Goal: Task Accomplishment & Management: Manage account settings

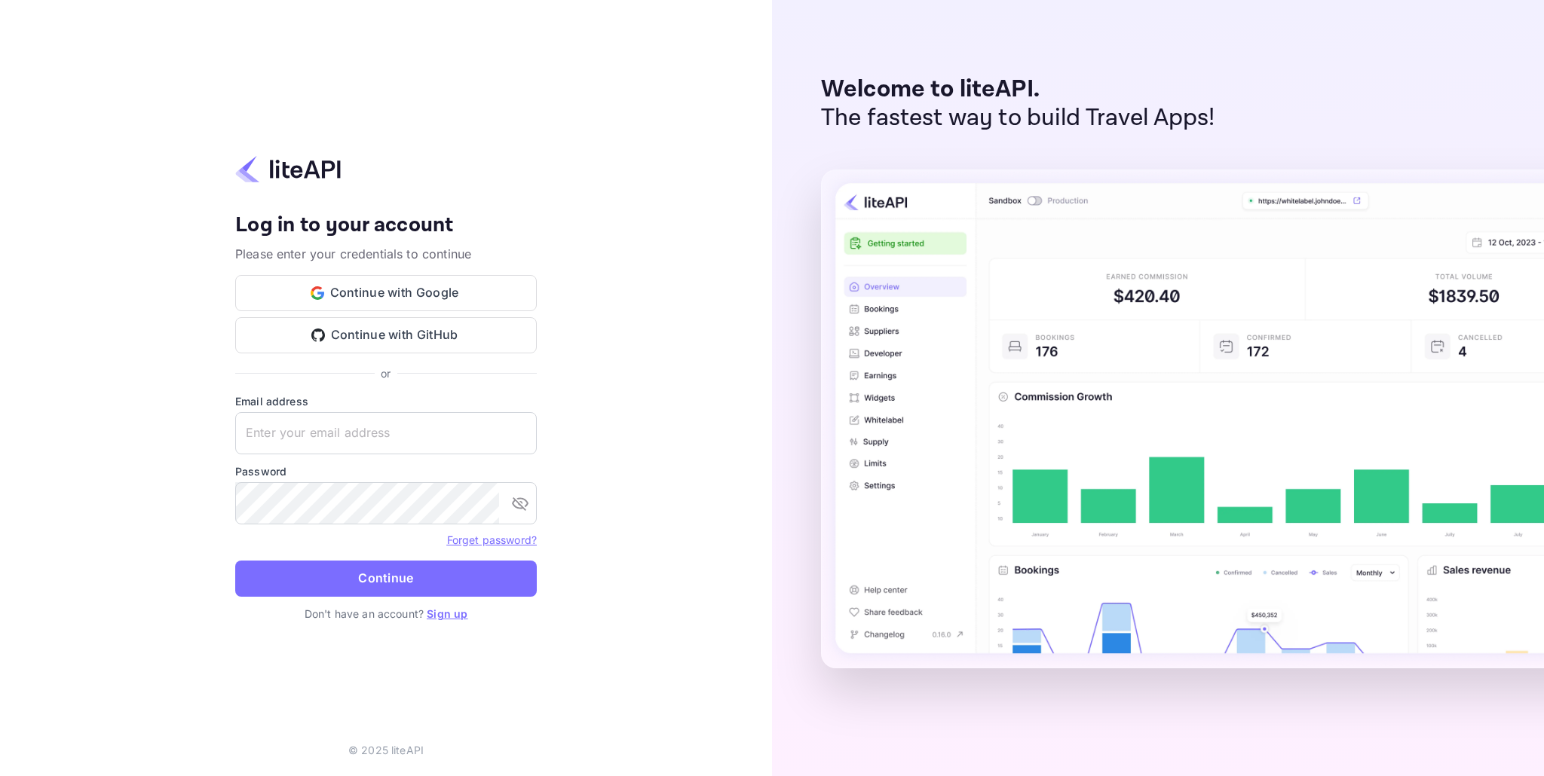
type input "[EMAIL_ADDRESS][DOMAIN_NAME]"
click at [638, 402] on div "Your account has been created successfully, a confirmation link has been sent t…" at bounding box center [386, 388] width 772 height 776
click at [522, 506] on icon "toggle password visibility" at bounding box center [520, 504] width 17 height 14
click at [615, 488] on div "Your account has been created successfully, a confirmation link has been sent t…" at bounding box center [386, 388] width 772 height 776
click at [395, 574] on button "Continue" at bounding box center [385, 579] width 301 height 36
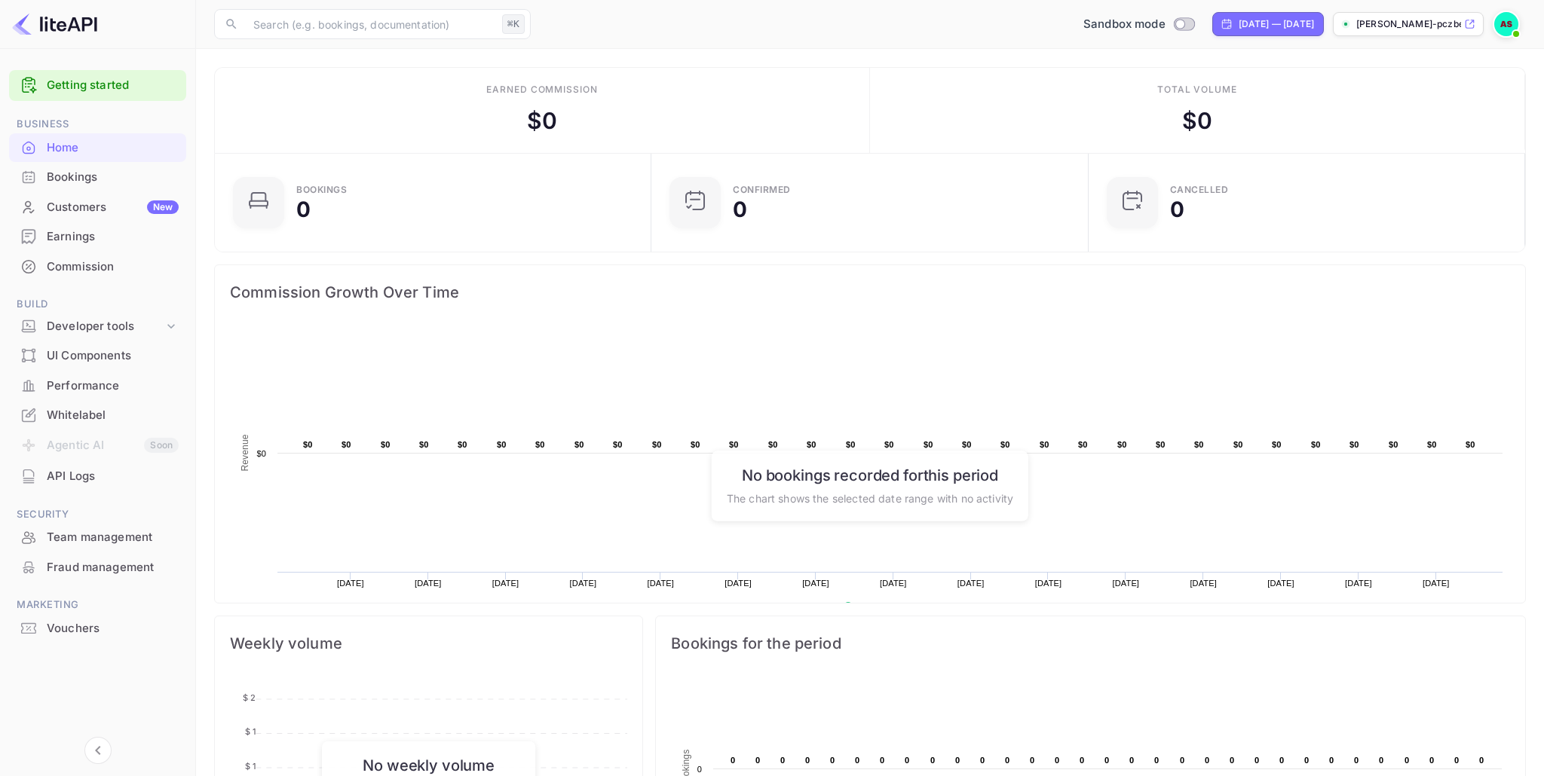
click at [93, 564] on div "Fraud management" at bounding box center [113, 567] width 132 height 17
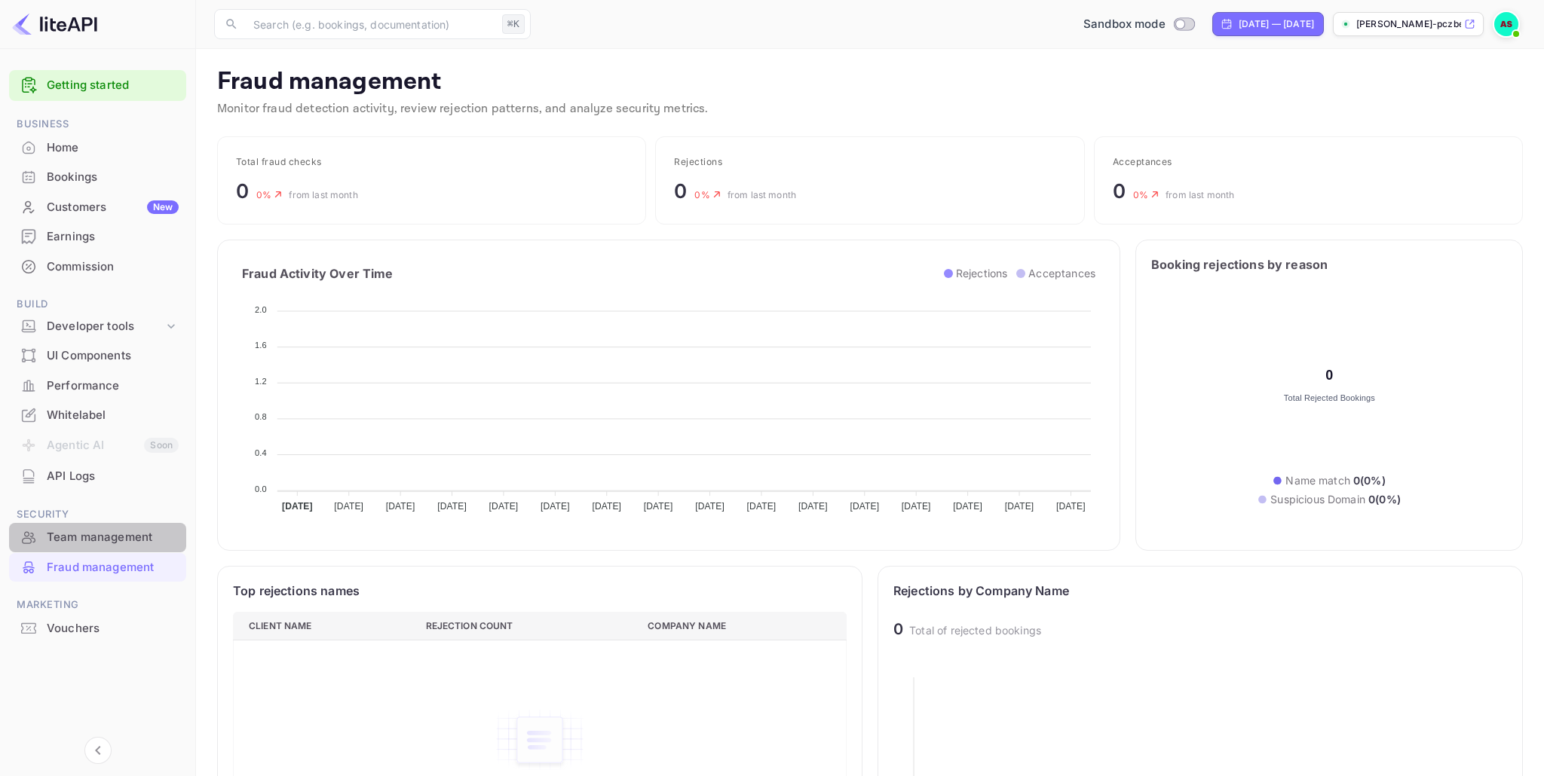
click at [95, 539] on div "Team management" at bounding box center [113, 537] width 132 height 17
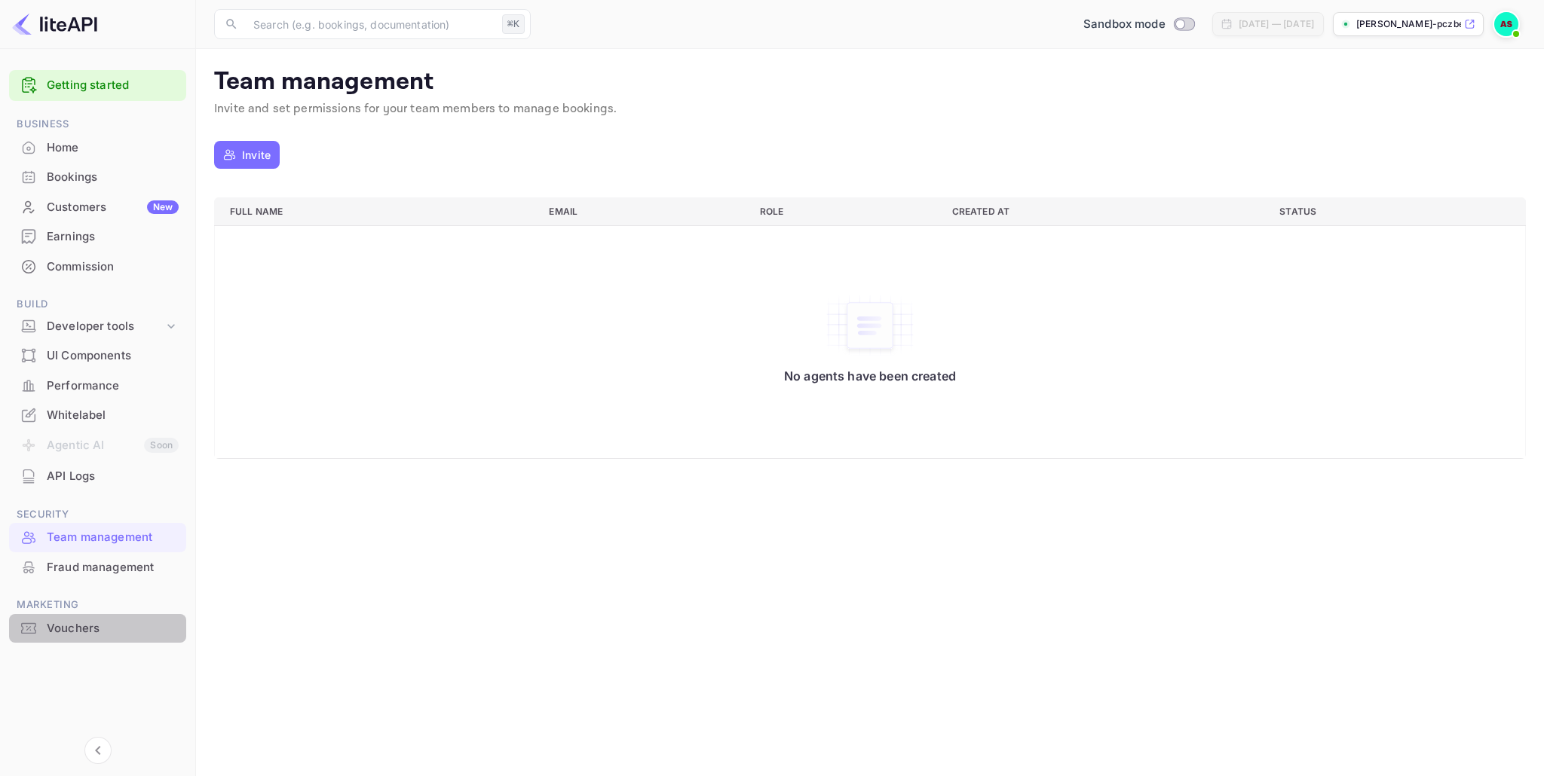
click at [72, 632] on div "Vouchers" at bounding box center [113, 628] width 132 height 17
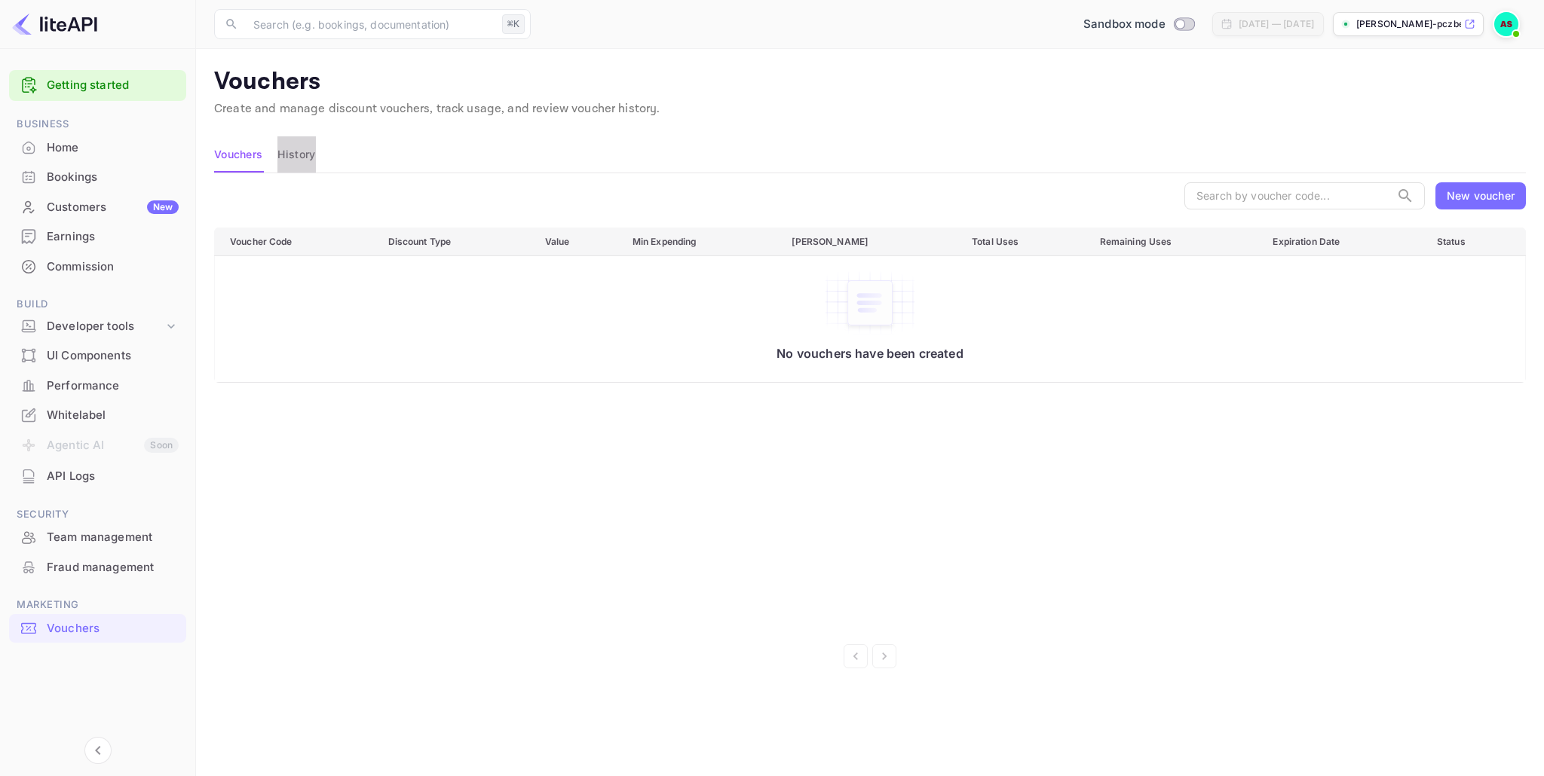
click at [304, 150] on button "History" at bounding box center [296, 154] width 38 height 36
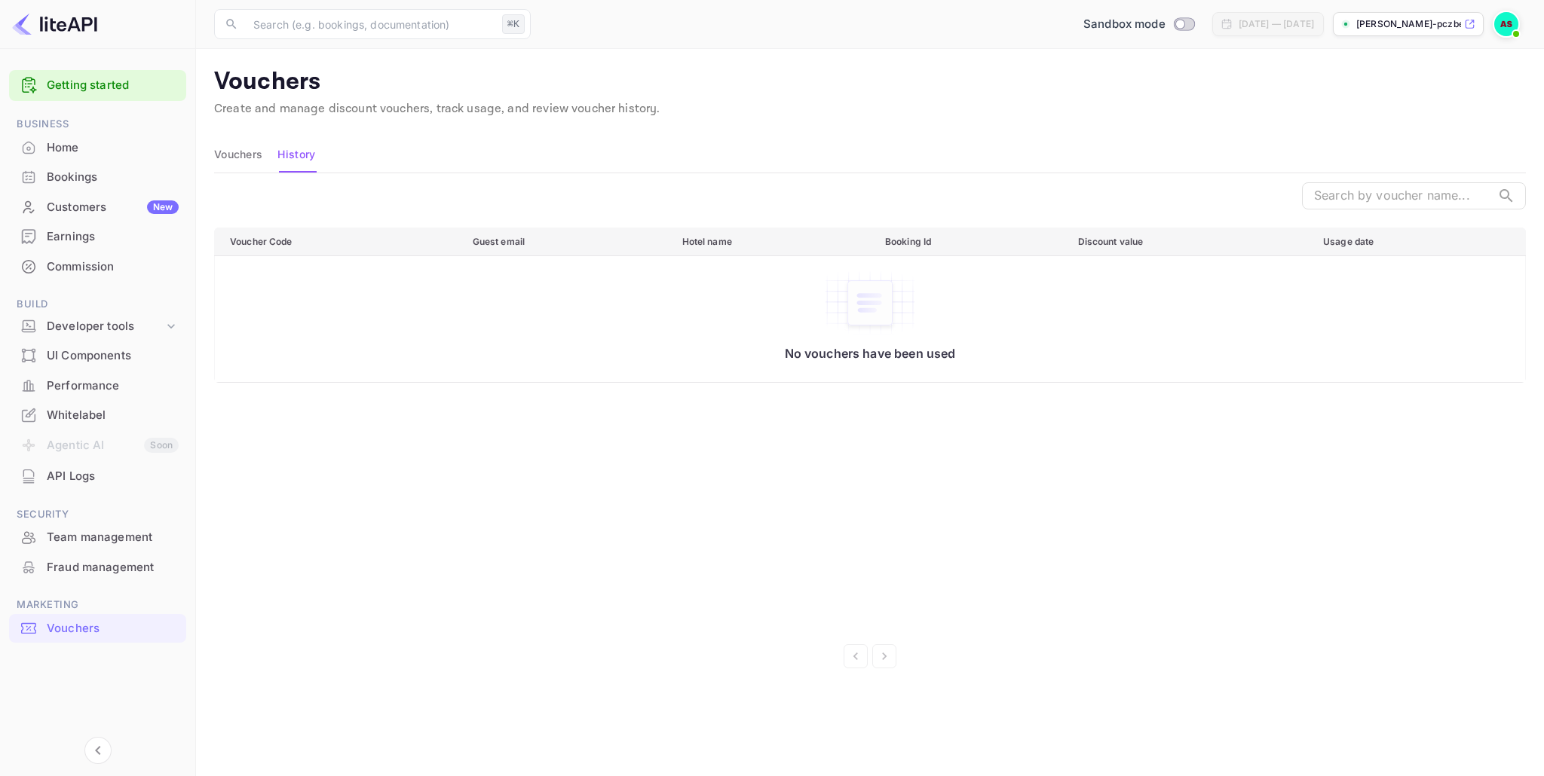
click at [256, 152] on button "Vouchers" at bounding box center [238, 154] width 48 height 36
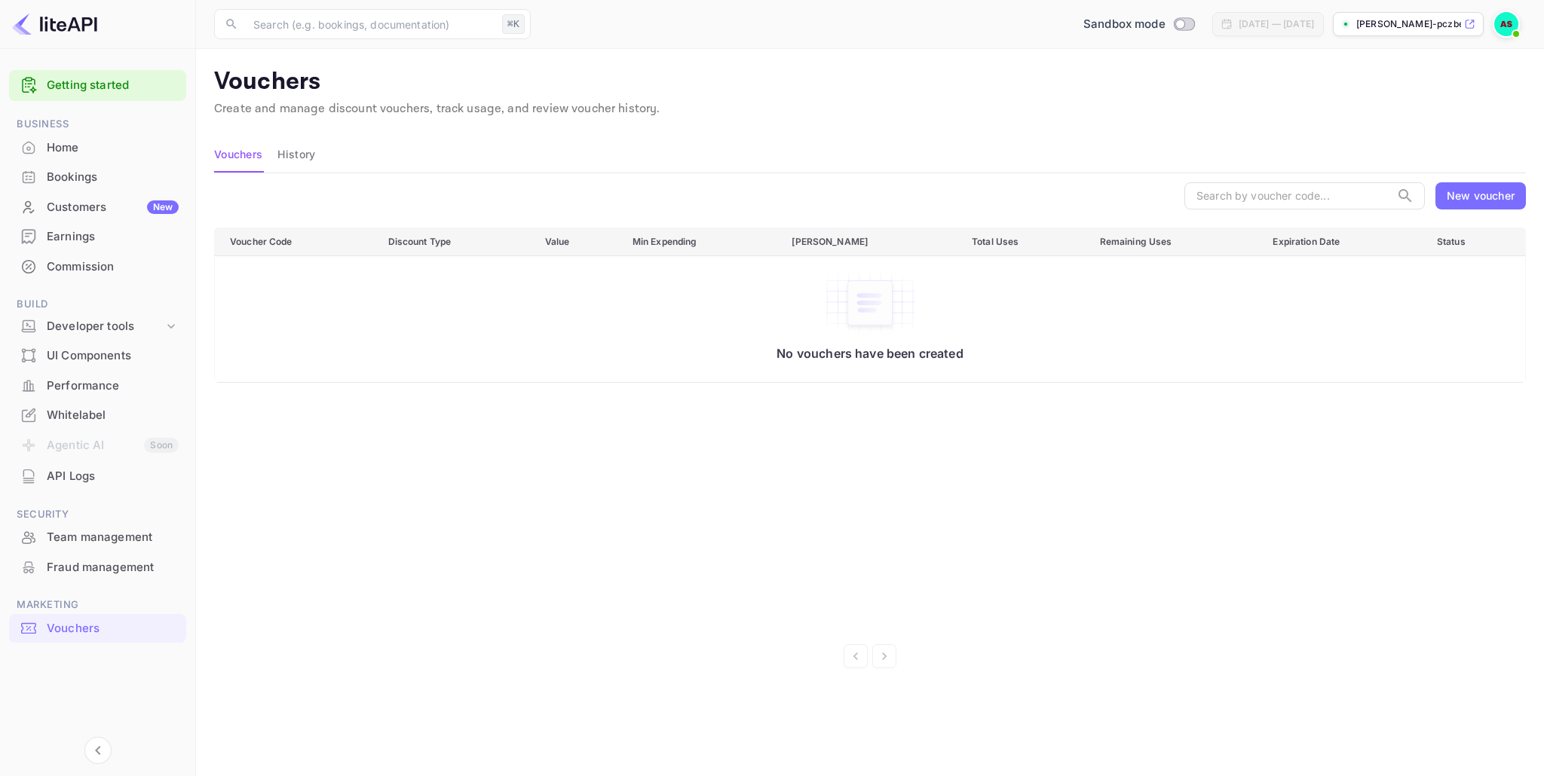
click at [1461, 197] on div "New voucher" at bounding box center [1480, 196] width 68 height 16
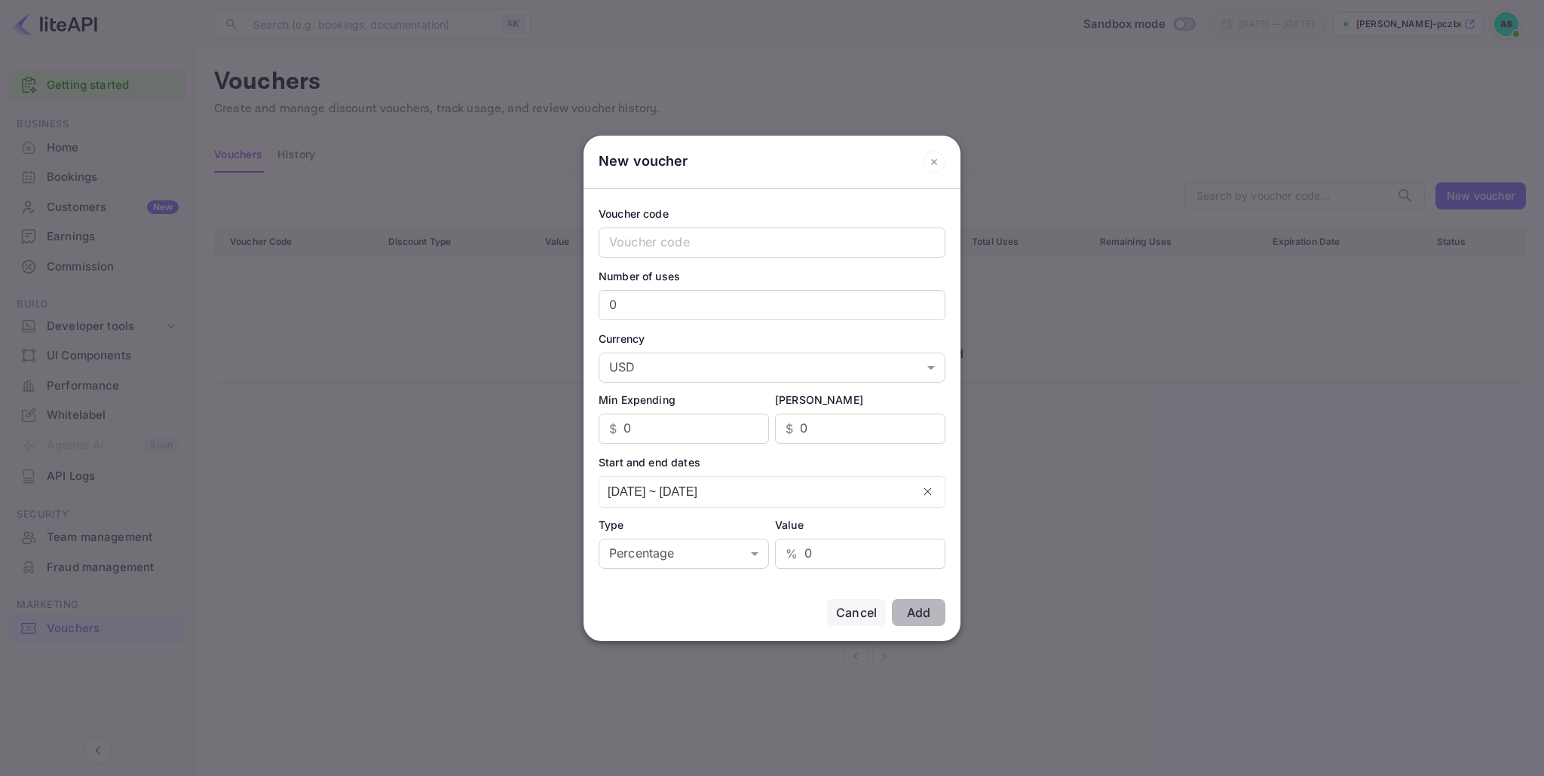
click at [934, 163] on icon at bounding box center [934, 162] width 23 height 23
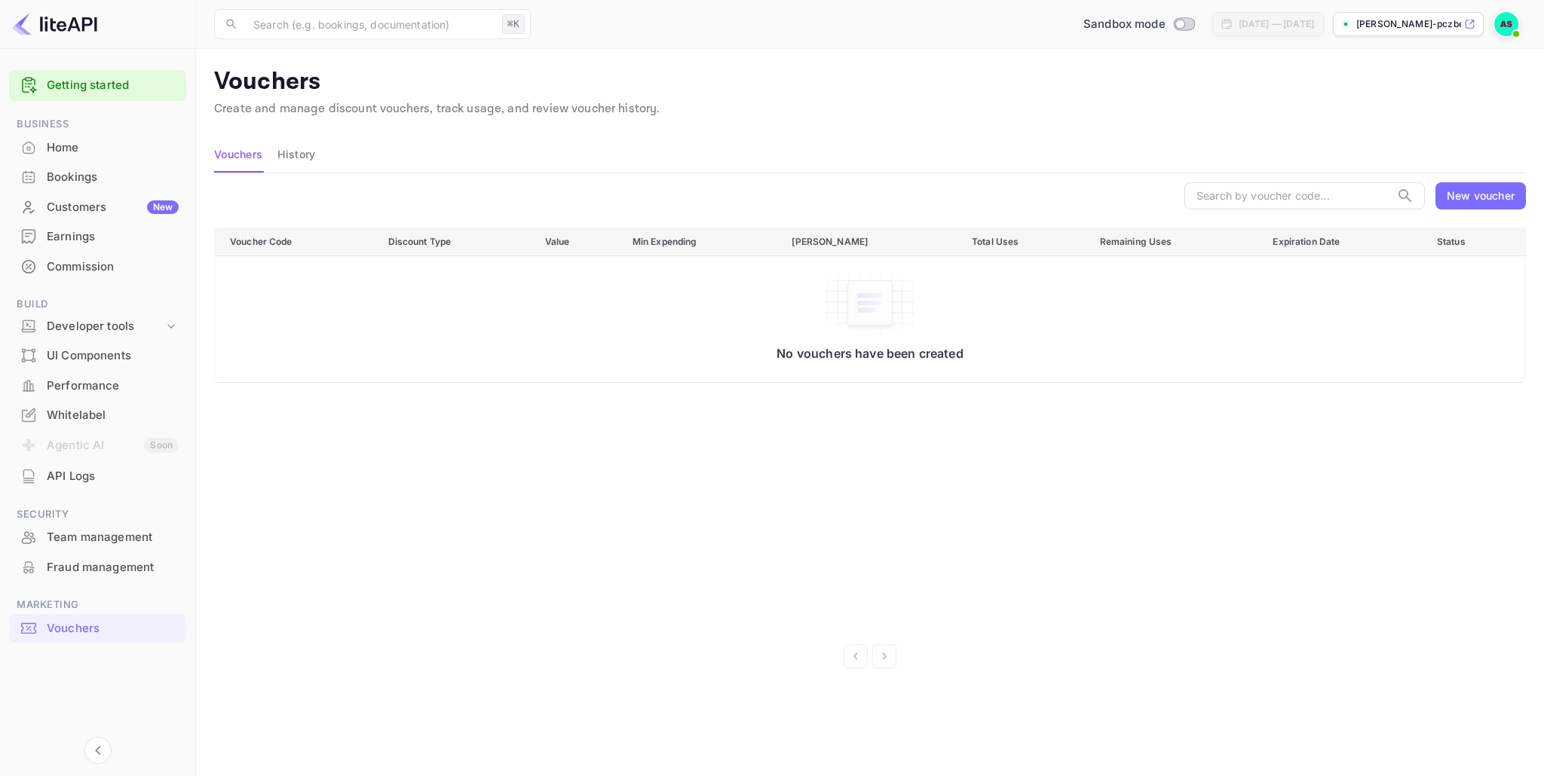
click at [65, 145] on div "Home" at bounding box center [113, 147] width 132 height 17
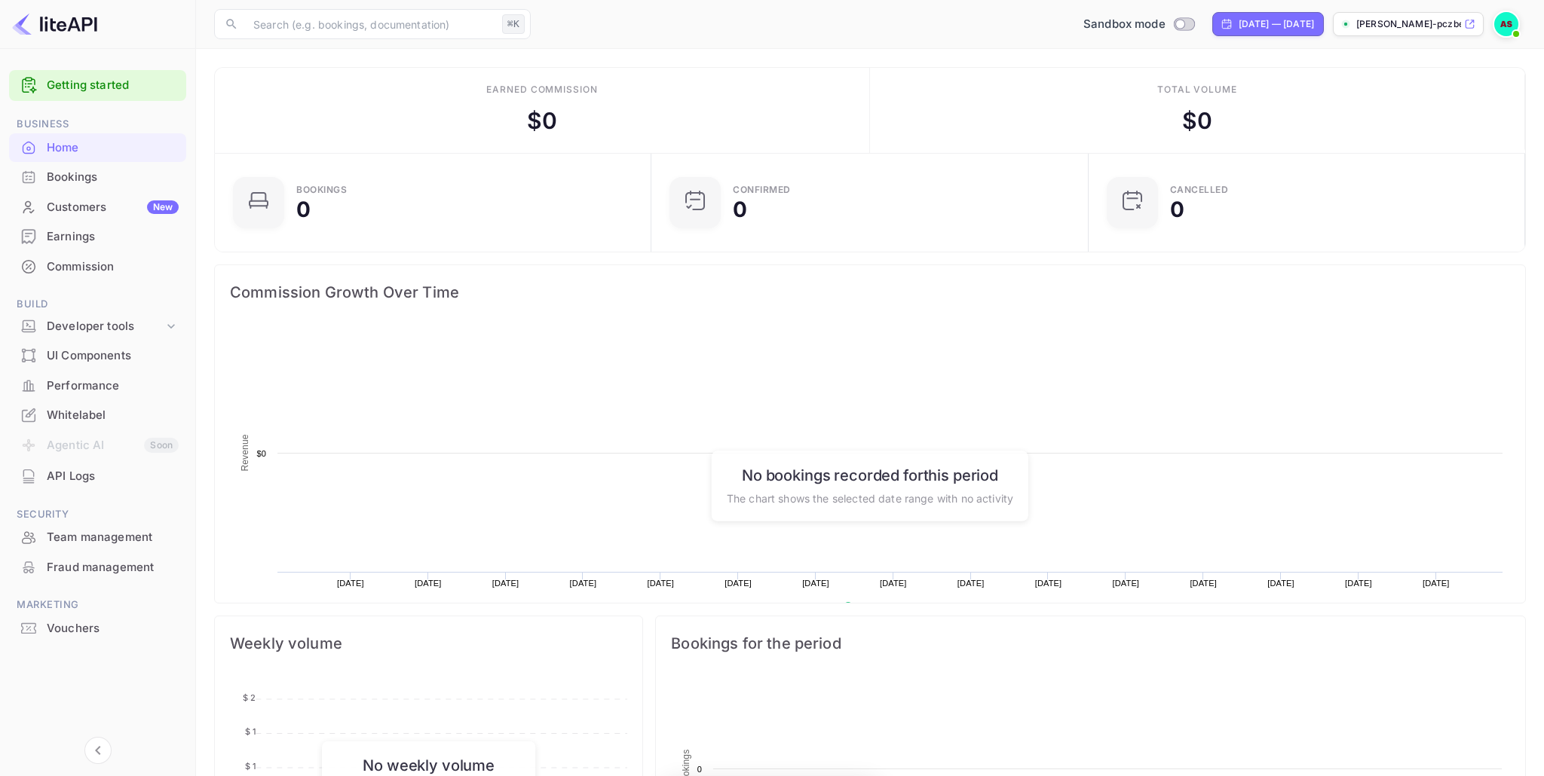
scroll to position [245, 427]
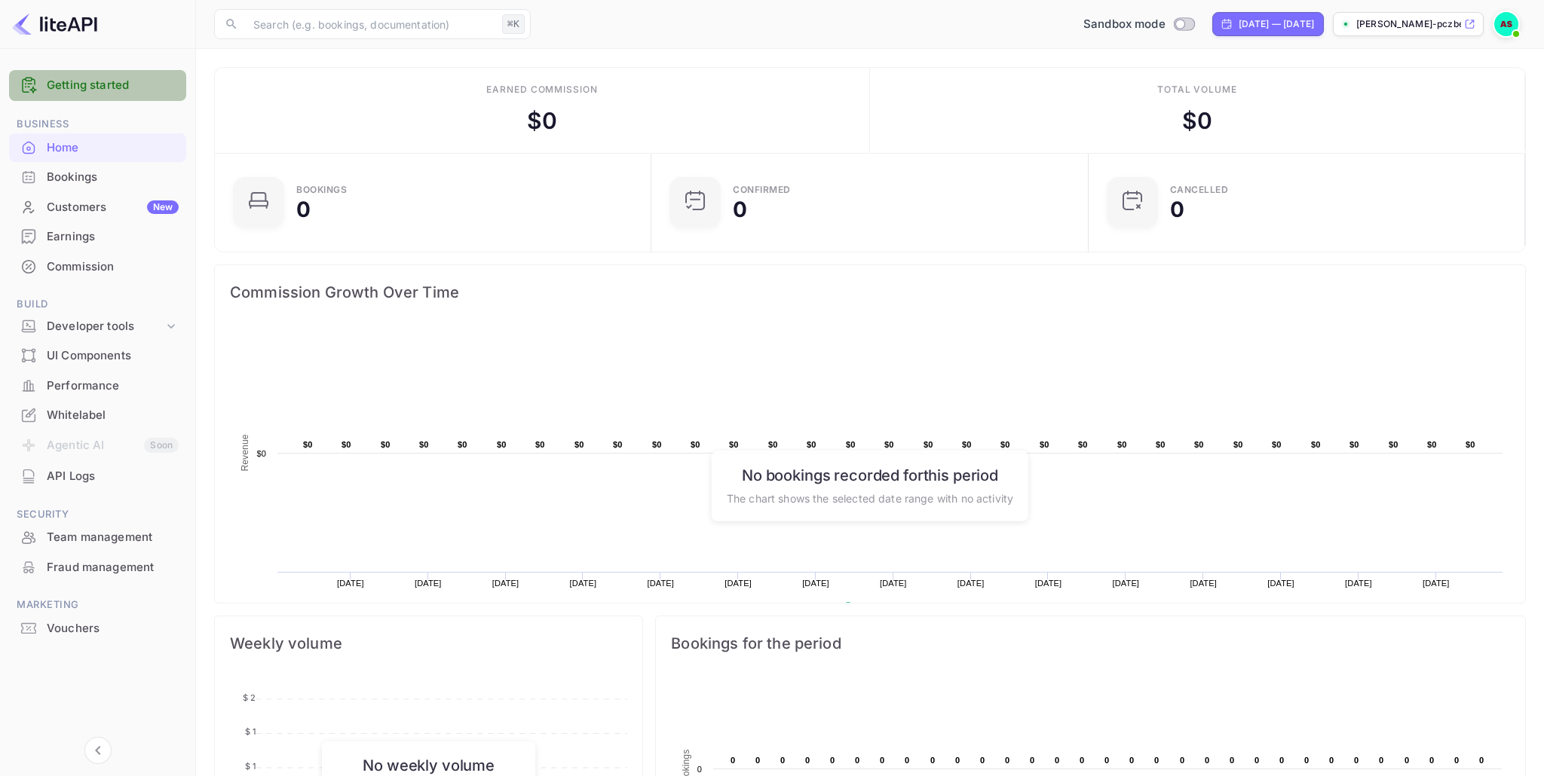
click at [95, 89] on link "Getting started" at bounding box center [113, 85] width 132 height 17
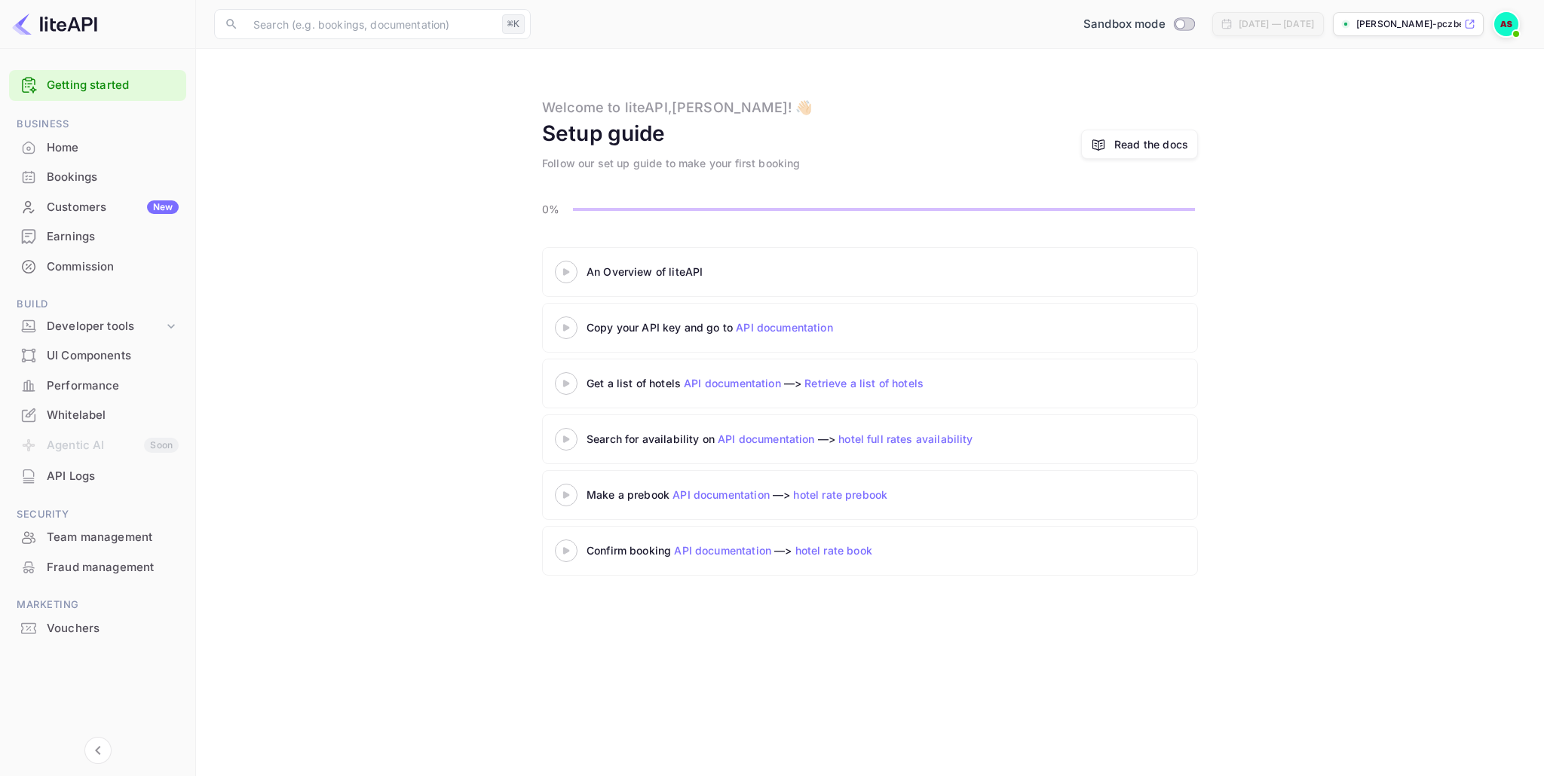
click at [61, 417] on div "Whitelabel" at bounding box center [113, 415] width 132 height 17
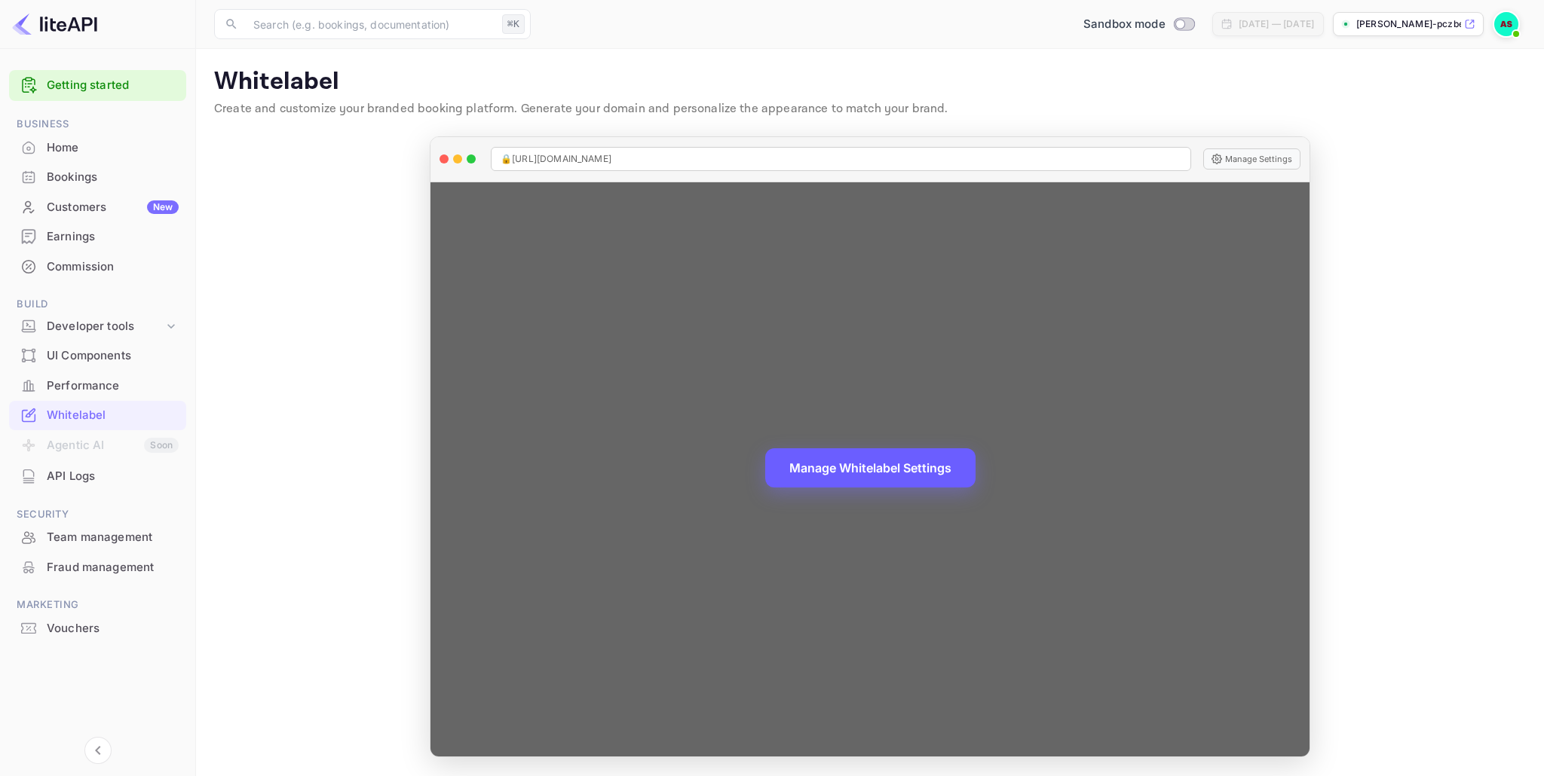
click at [922, 461] on button "Manage Whitelabel Settings" at bounding box center [870, 467] width 210 height 39
